Goal: Task Accomplishment & Management: Use online tool/utility

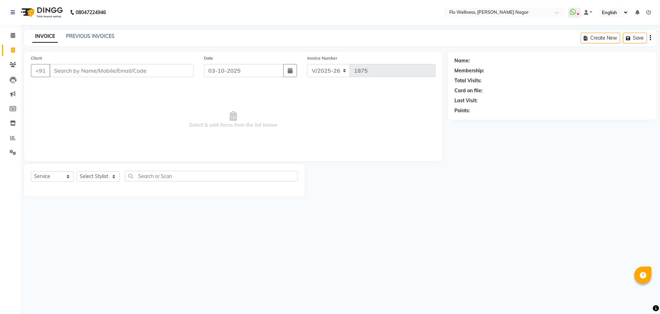
select select "4509"
select select "service"
click at [15, 136] on icon at bounding box center [12, 137] width 5 height 5
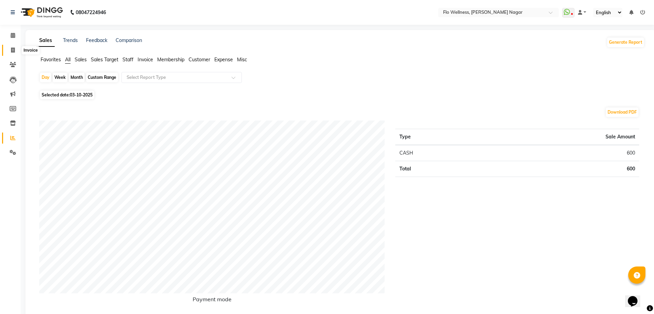
click at [9, 48] on span at bounding box center [13, 50] width 12 height 8
select select "service"
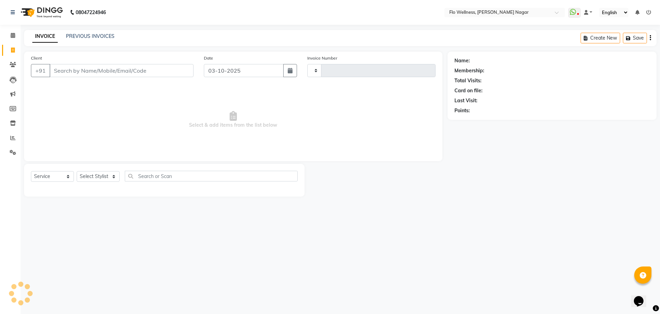
type input "1875"
select select "4509"
click at [81, 74] on input "Client" at bounding box center [122, 70] width 144 height 13
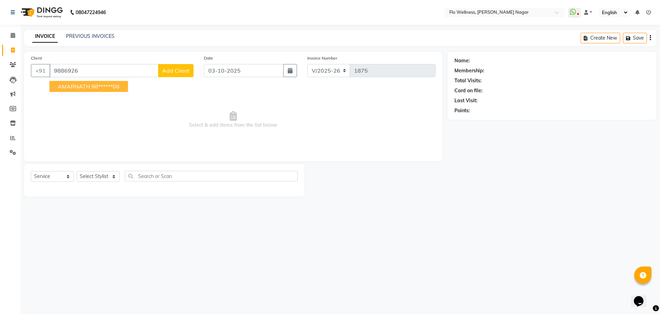
click at [114, 87] on ngb-highlight "98******06" at bounding box center [105, 86] width 28 height 7
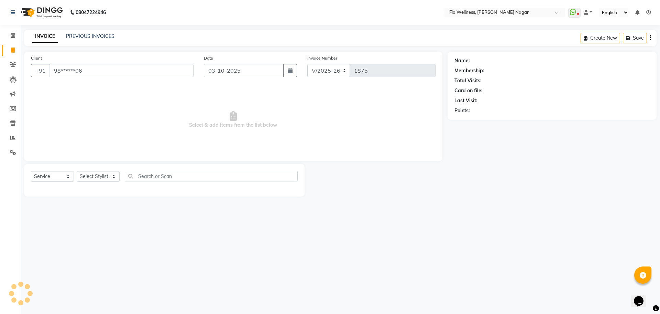
type input "98******06"
click at [112, 176] on select "Select Stylist [PERSON_NAME] [PERSON_NAME] R [PERSON_NAME] Nivedini [PERSON_NAM…" at bounding box center [98, 176] width 43 height 11
select select "89638"
click at [77, 171] on select "Select Stylist [PERSON_NAME] [PERSON_NAME] R [PERSON_NAME] Nivedini [PERSON_NAM…" at bounding box center [98, 176] width 43 height 11
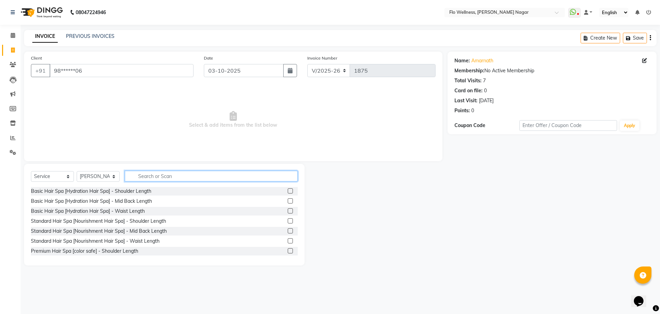
click at [163, 175] on input "text" at bounding box center [211, 176] width 173 height 11
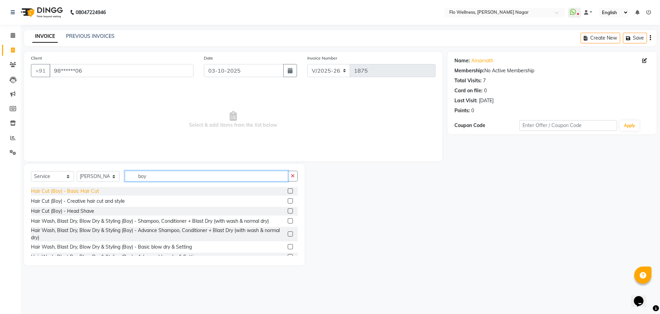
type input "boy"
click at [82, 191] on div "Hair Cut (Boy) - Basic Hair Cut" at bounding box center [65, 190] width 68 height 7
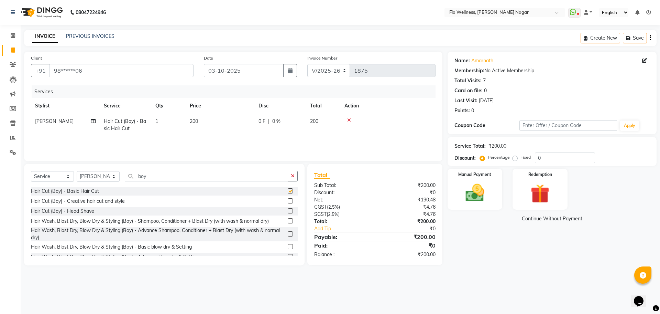
checkbox input "false"
click at [475, 204] on img at bounding box center [475, 192] width 32 height 23
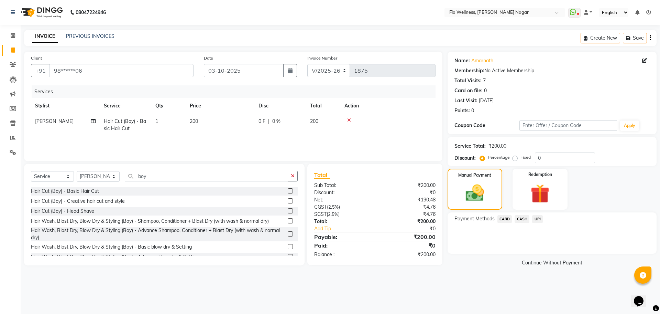
click at [539, 216] on span "UPI" at bounding box center [537, 219] width 11 height 8
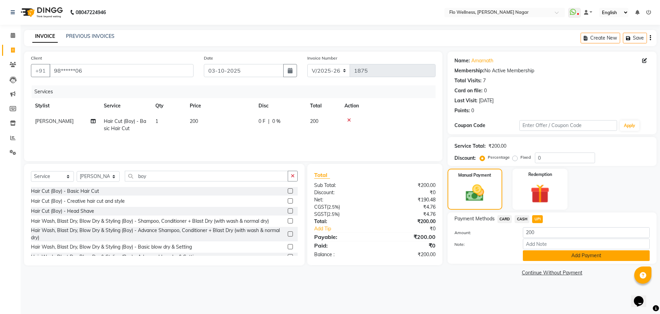
click at [557, 255] on button "Add Payment" at bounding box center [586, 255] width 127 height 11
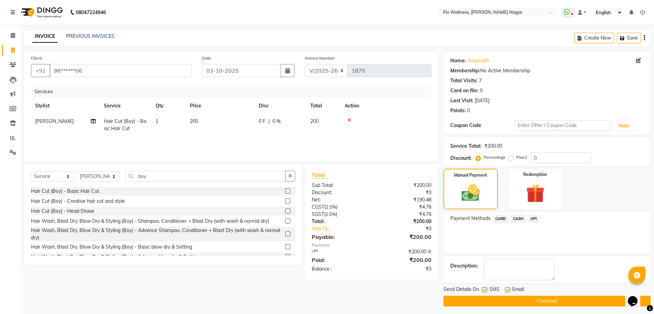
click at [535, 289] on div "Send Details On SMS Email" at bounding box center [546, 289] width 207 height 9
click at [532, 300] on button "Checkout" at bounding box center [546, 300] width 207 height 11
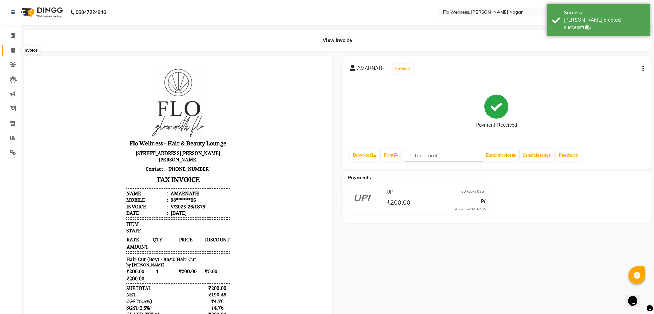
click at [9, 52] on span at bounding box center [13, 50] width 12 height 8
select select "4509"
select select "service"
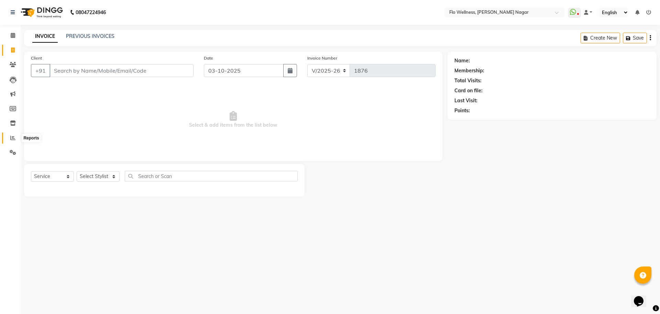
click at [12, 139] on icon at bounding box center [12, 137] width 5 height 5
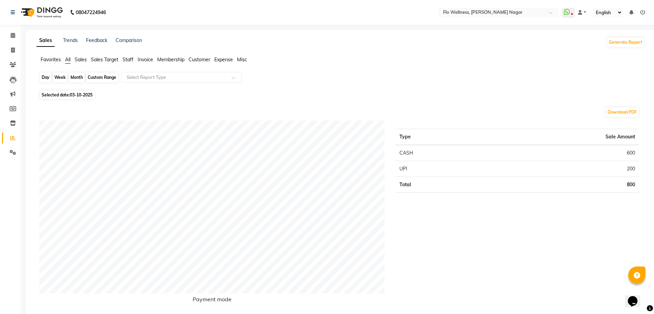
drag, startPoint x: 127, startPoint y: 294, endPoint x: 49, endPoint y: 76, distance: 231.8
click at [49, 76] on div "Day" at bounding box center [45, 78] width 11 height 10
select select "10"
select select "2025"
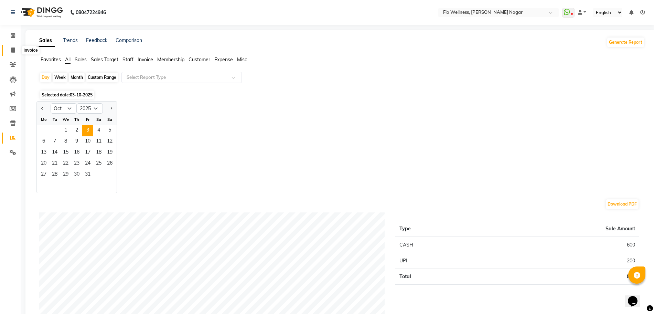
click at [12, 52] on icon at bounding box center [13, 49] width 4 height 5
select select "service"
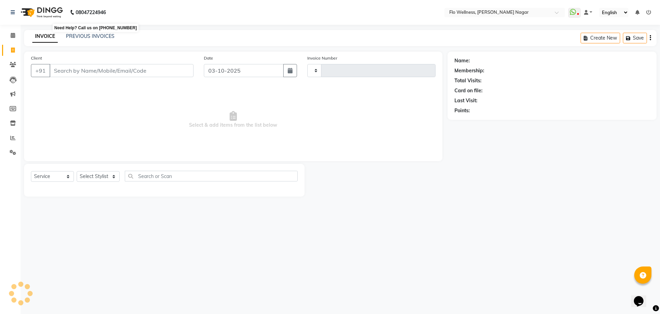
type input "1876"
select select "4509"
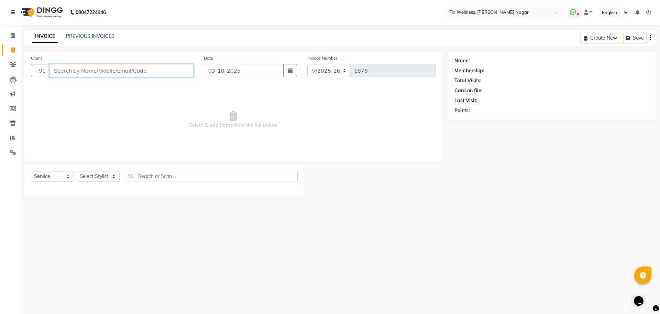
click at [107, 73] on input "Client" at bounding box center [122, 70] width 144 height 13
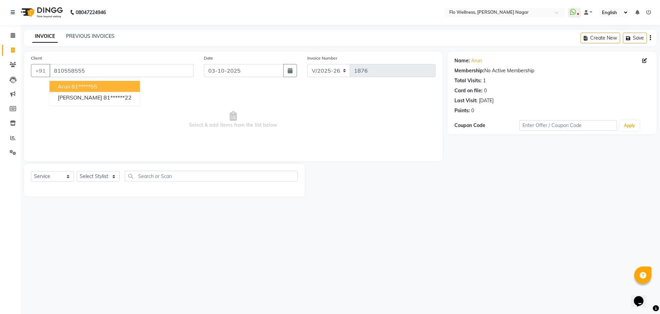
click at [84, 84] on ngb-highlight "81*****55" at bounding box center [85, 86] width 26 height 7
type input "81*****55"
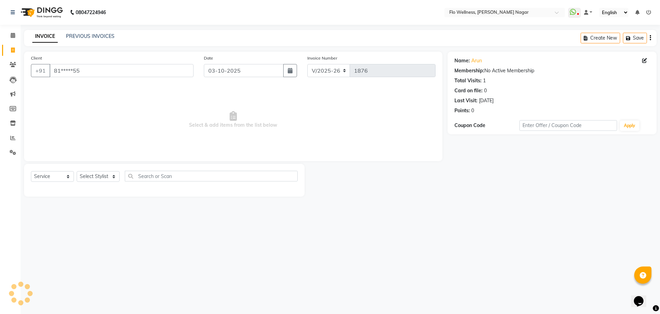
click at [95, 166] on div "Select Service Product Membership Package Voucher Prepaid Gift Card Select Styl…" at bounding box center [164, 180] width 281 height 33
click at [99, 174] on select "Select Stylist [PERSON_NAME] [PERSON_NAME] R [PERSON_NAME] Nivedini [PERSON_NAM…" at bounding box center [98, 176] width 43 height 11
select select "89638"
click at [77, 171] on select "Select Stylist [PERSON_NAME] [PERSON_NAME] R [PERSON_NAME] Nivedini [PERSON_NAM…" at bounding box center [98, 176] width 43 height 11
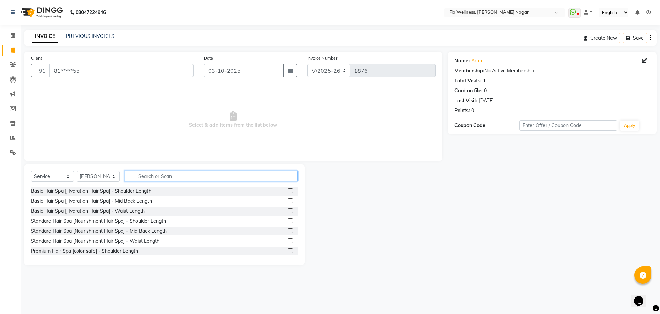
click at [160, 175] on input "text" at bounding box center [211, 176] width 173 height 11
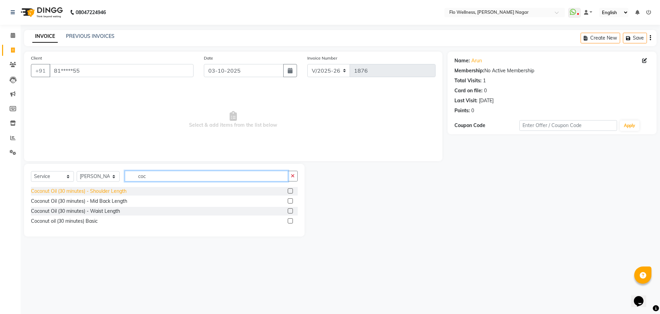
type input "coc"
click at [109, 192] on div "Coconut Oil (30 minutes) - Shoulder Length" at bounding box center [79, 190] width 96 height 7
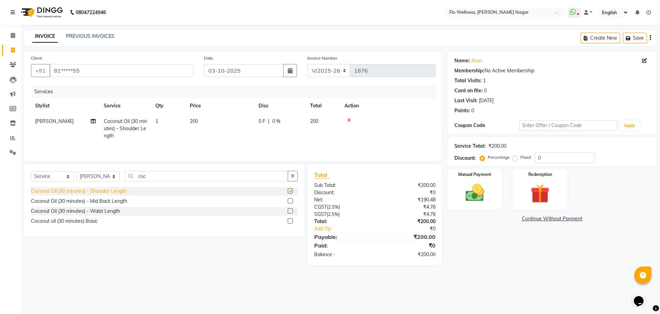
checkbox input "false"
click at [114, 203] on div "Coconut Oil (30 minutes) - Mid Back Length" at bounding box center [79, 200] width 96 height 7
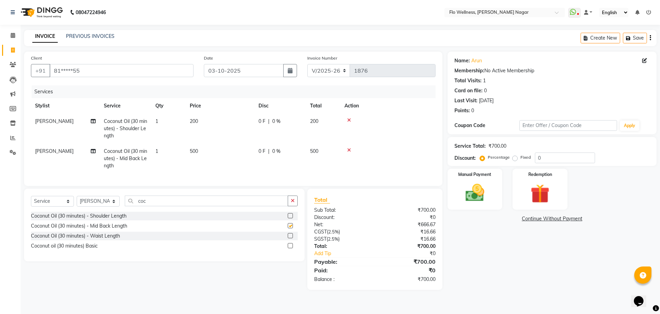
checkbox input "false"
click at [349, 119] on icon at bounding box center [349, 120] width 4 height 5
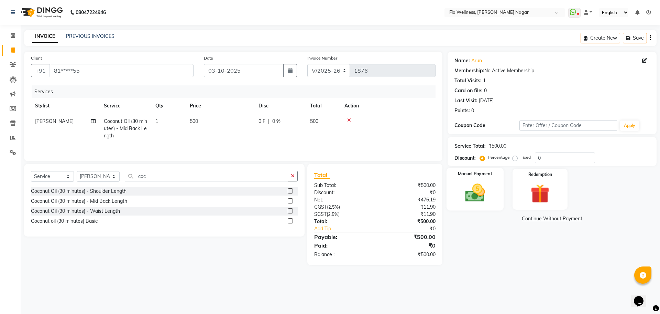
click at [485, 180] on div "Manual Payment" at bounding box center [474, 189] width 57 height 42
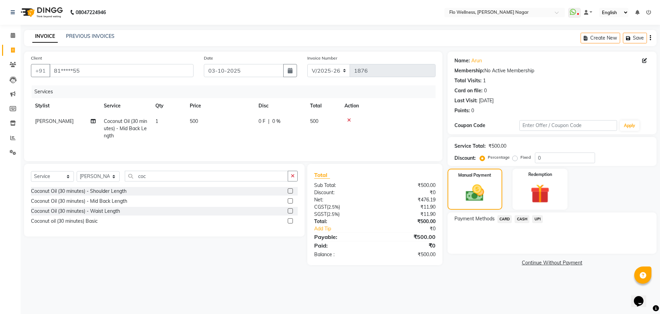
click at [525, 217] on span "CASH" at bounding box center [522, 219] width 15 height 8
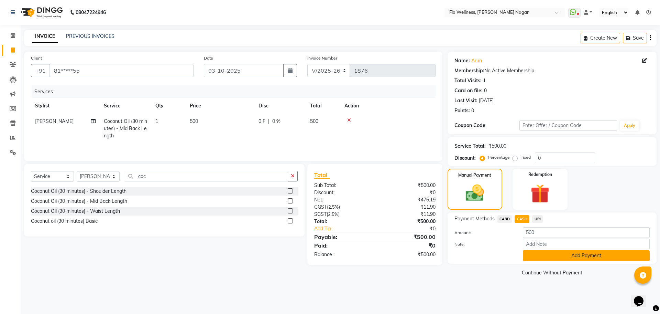
click at [554, 251] on button "Add Payment" at bounding box center [586, 255] width 127 height 11
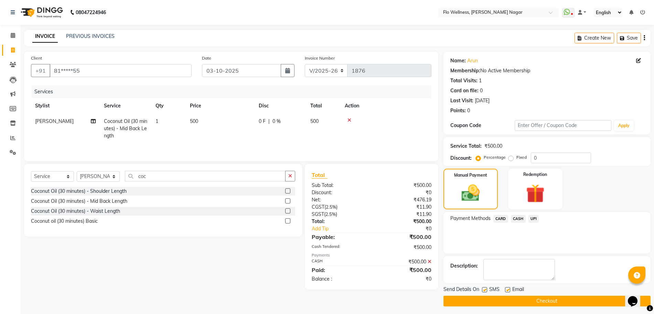
click at [565, 298] on button "Checkout" at bounding box center [546, 300] width 207 height 11
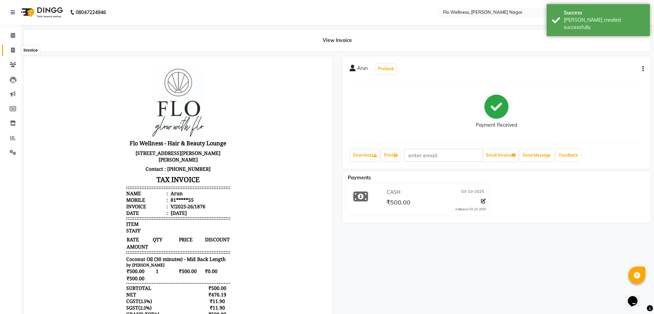
click at [12, 52] on icon at bounding box center [13, 49] width 4 height 5
select select "service"
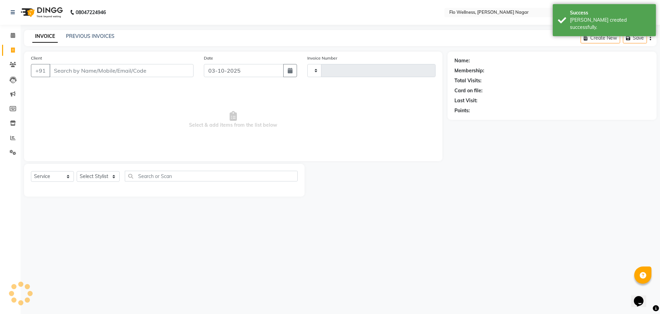
type input "1877"
select select "4509"
click at [104, 74] on input "Client" at bounding box center [122, 70] width 144 height 13
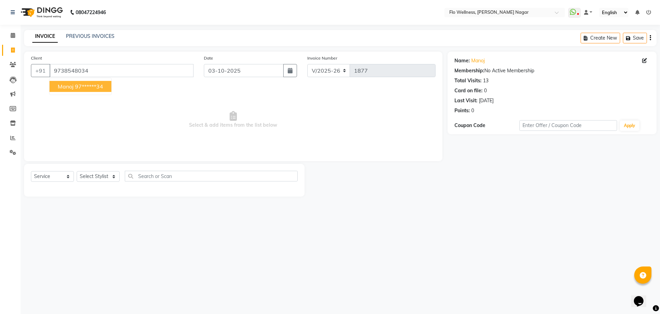
click at [89, 78] on ngb-typeahead-window "Manoj 97******34" at bounding box center [80, 86] width 63 height 17
click at [94, 84] on ngb-highlight "97******34" at bounding box center [89, 86] width 28 height 7
type input "97******34"
click at [105, 175] on select "Select Stylist [PERSON_NAME] [PERSON_NAME] R [PERSON_NAME] Nivedini [PERSON_NAM…" at bounding box center [98, 176] width 43 height 11
select select "89638"
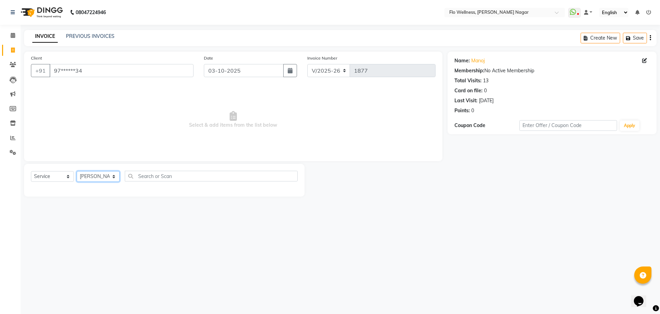
click at [77, 171] on select "Select Stylist [PERSON_NAME] [PERSON_NAME] R [PERSON_NAME] Nivedini [PERSON_NAM…" at bounding box center [98, 176] width 43 height 11
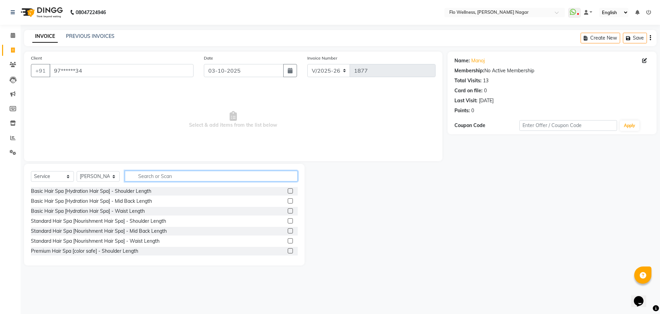
click at [159, 171] on input "text" at bounding box center [211, 176] width 173 height 11
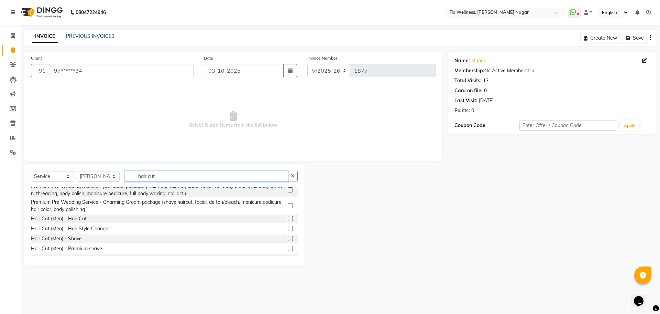
scroll to position [86, 0]
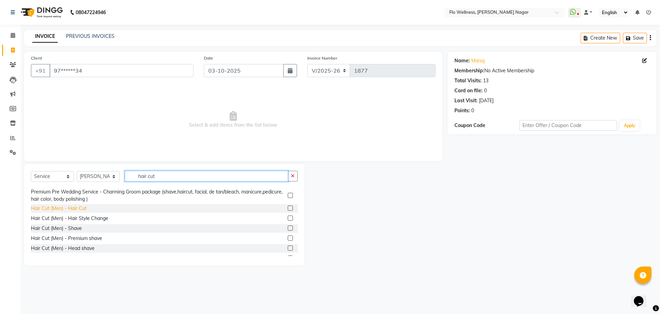
type input "hair cut"
click at [80, 209] on div "Hair Cut (Men) - Hair Cut" at bounding box center [59, 208] width 56 height 7
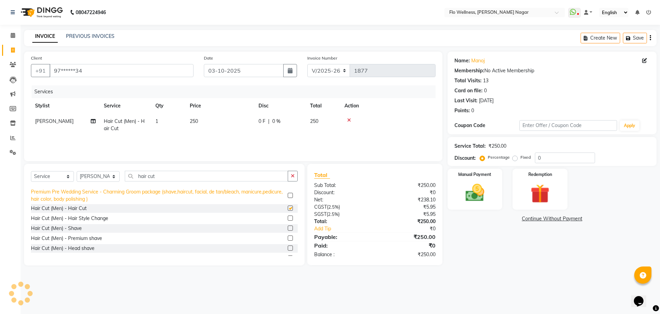
checkbox input "false"
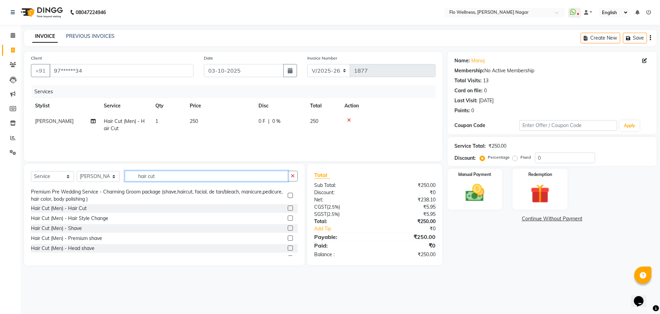
click at [186, 176] on input "hair cut" at bounding box center [206, 176] width 163 height 11
type input "h"
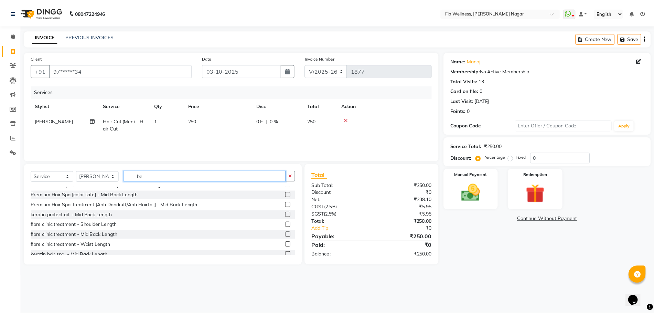
scroll to position [0, 0]
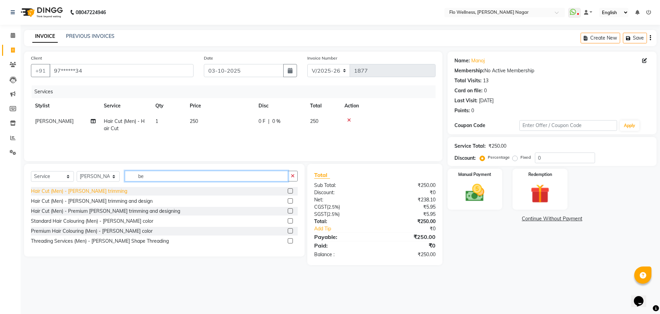
type input "be"
click at [101, 192] on div "Hair Cut (Men) - [PERSON_NAME] trimming" at bounding box center [79, 190] width 96 height 7
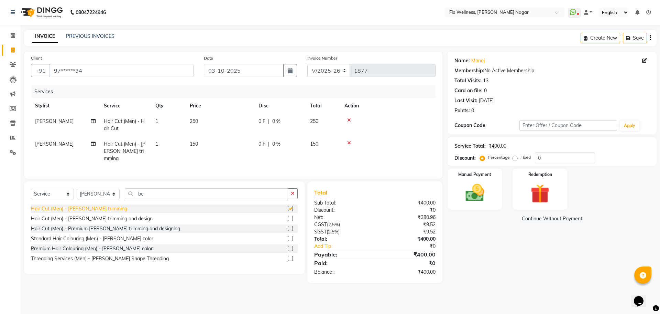
checkbox input "false"
click at [471, 186] on img at bounding box center [475, 192] width 32 height 23
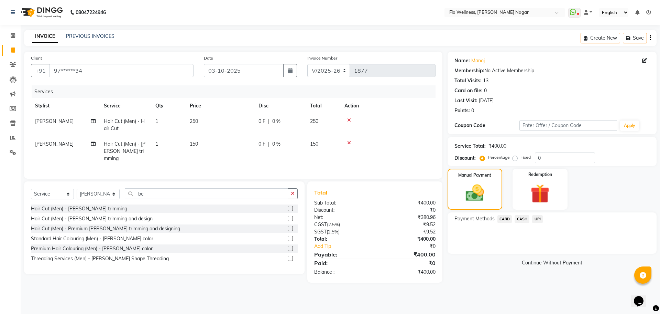
click at [541, 218] on span "UPI" at bounding box center [537, 219] width 11 height 8
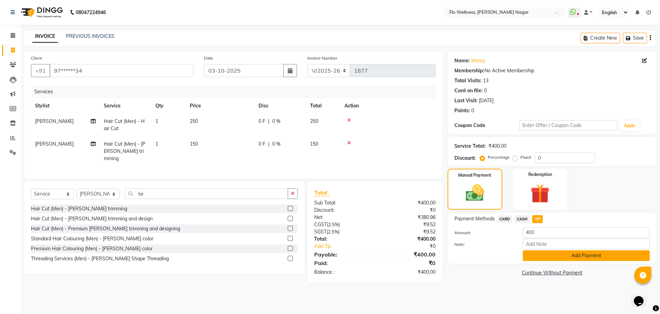
click at [555, 252] on button "Add Payment" at bounding box center [586, 255] width 127 height 11
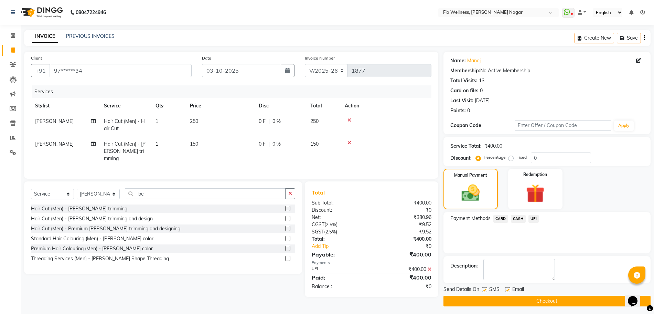
click at [550, 301] on button "Checkout" at bounding box center [546, 300] width 207 height 11
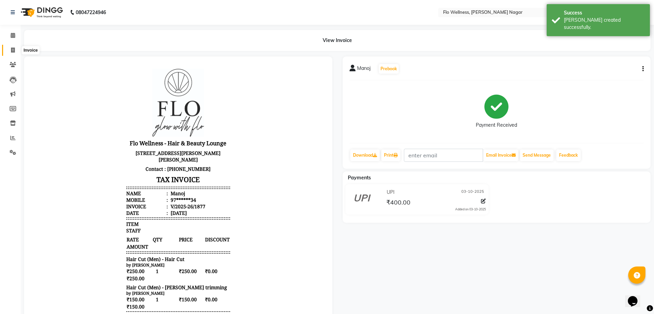
drag, startPoint x: 11, startPoint y: 52, endPoint x: 30, endPoint y: 55, distance: 19.8
click at [11, 52] on icon at bounding box center [13, 49] width 4 height 5
select select "service"
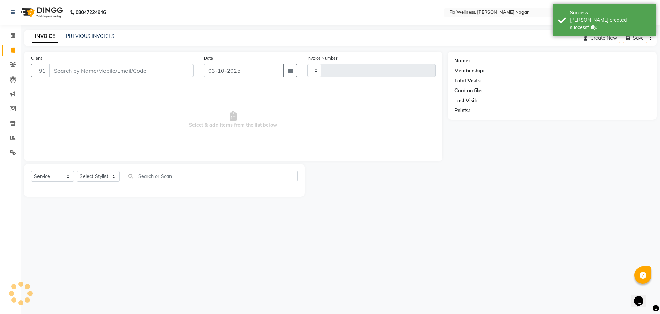
type input "1878"
select select "4509"
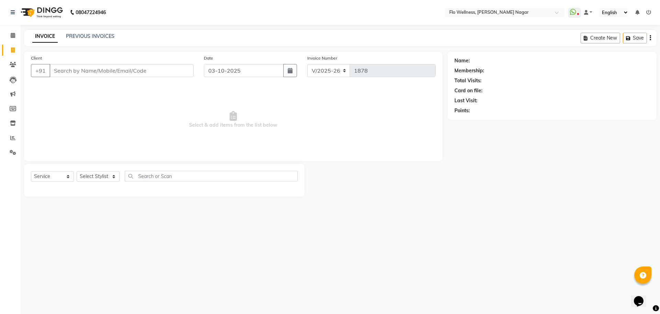
click at [151, 109] on span "Select & add items from the list below" at bounding box center [233, 119] width 405 height 69
